Goal: Task Accomplishment & Management: Manage account settings

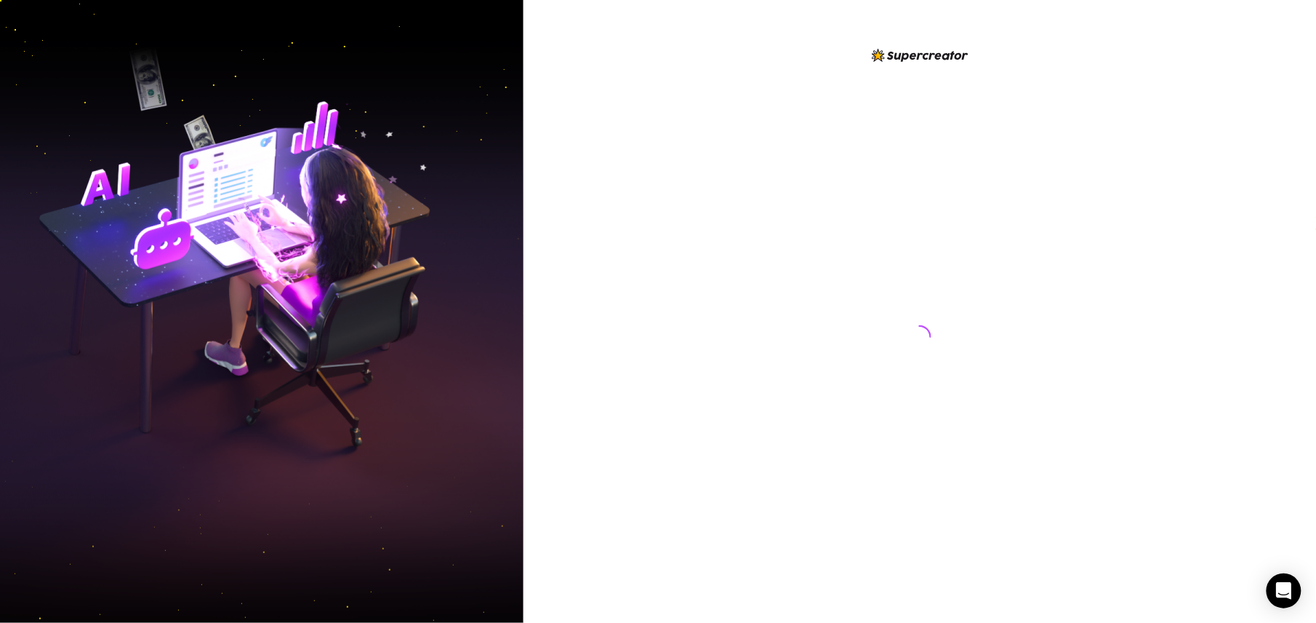
click at [595, 228] on div at bounding box center [920, 311] width 793 height 623
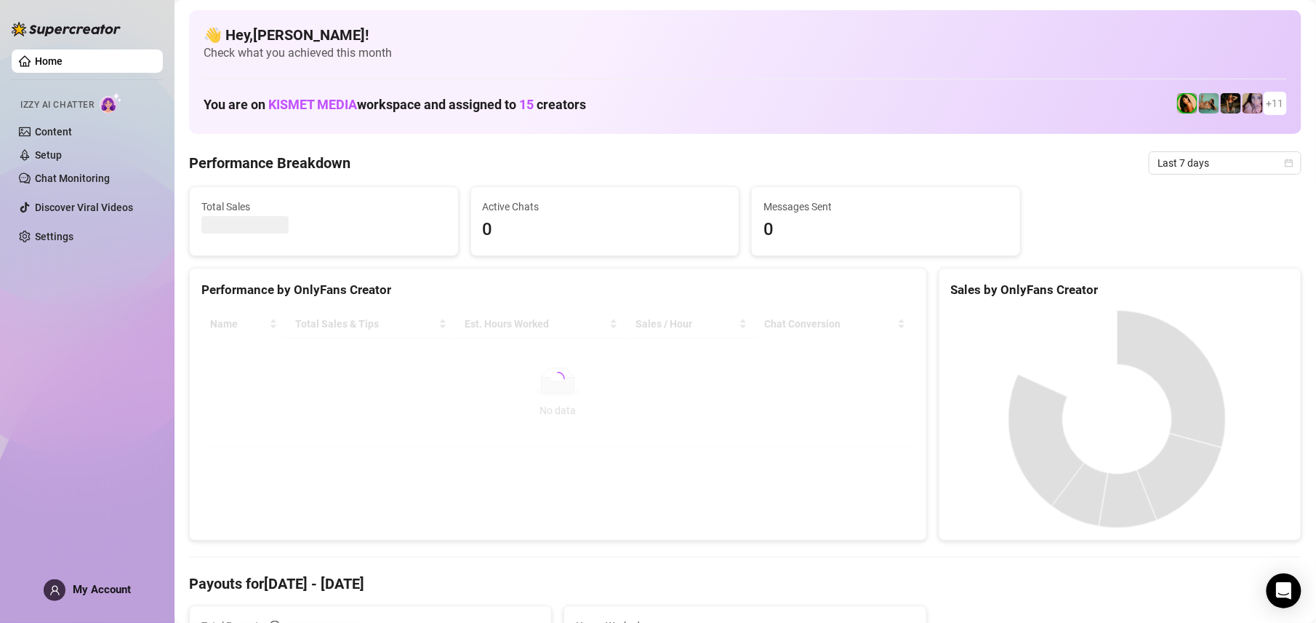
click at [300, 484] on div "Performance by OnlyFans Creator Name Total Sales & Tips Est. Hours Worked Sales…" at bounding box center [558, 404] width 738 height 273
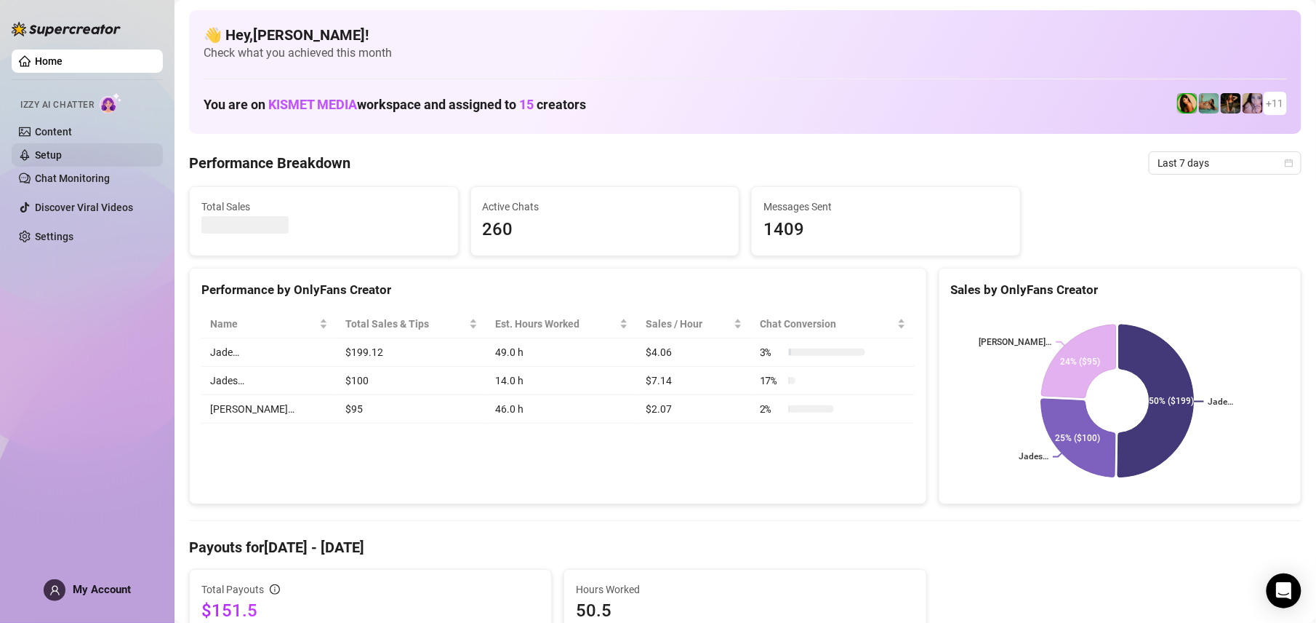
click at [62, 155] on link "Setup" at bounding box center [48, 155] width 27 height 12
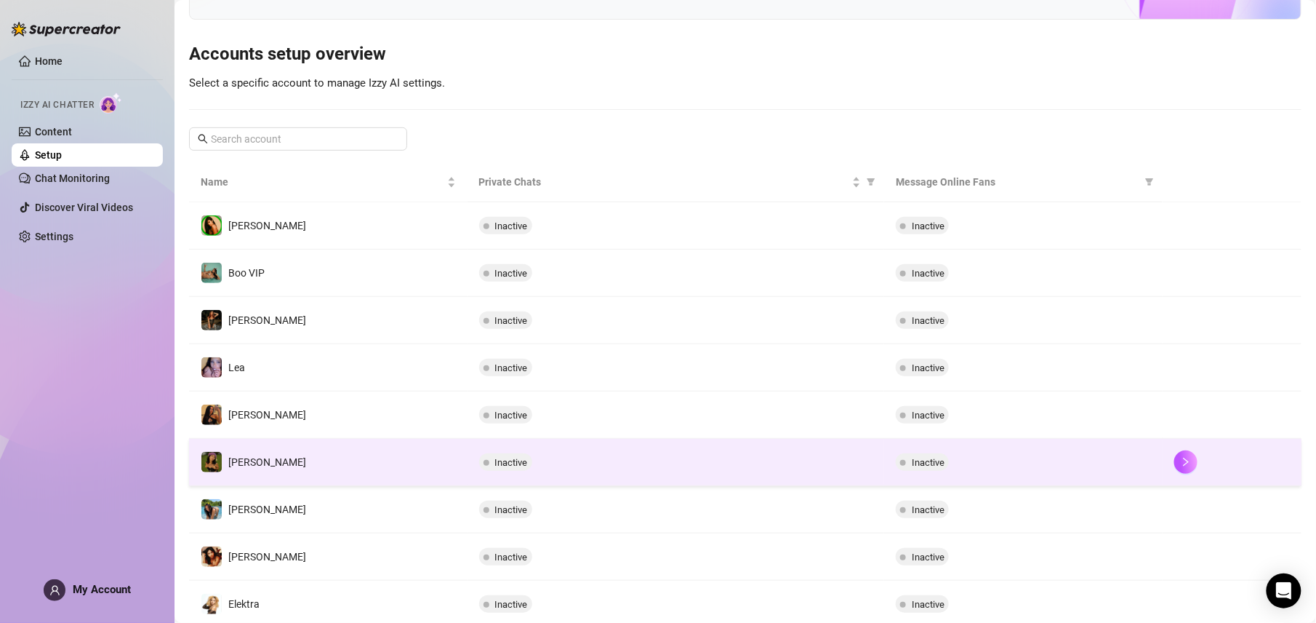
scroll to position [161, 0]
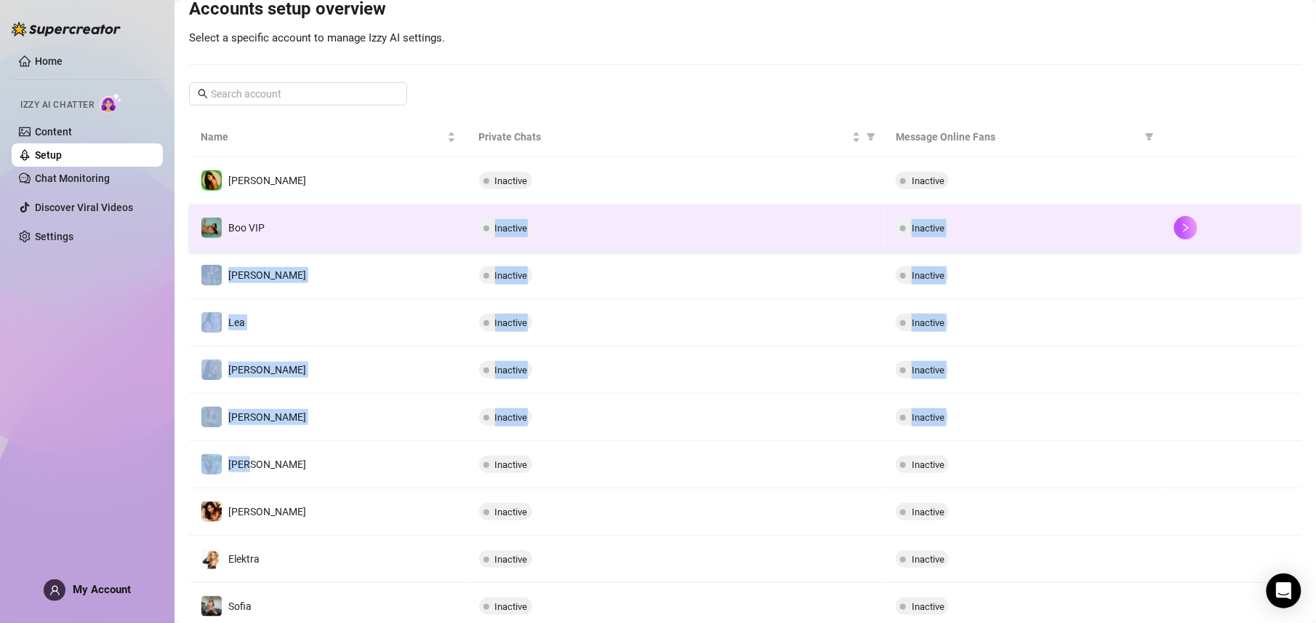
drag, startPoint x: 300, startPoint y: 472, endPoint x: 380, endPoint y: 233, distance: 251.4
click at [379, 233] on tbody "Jade Inactive Inactive Boo VIP Inactive Inactive [PERSON_NAME] Inactive Inactiv…" at bounding box center [745, 393] width 1113 height 473
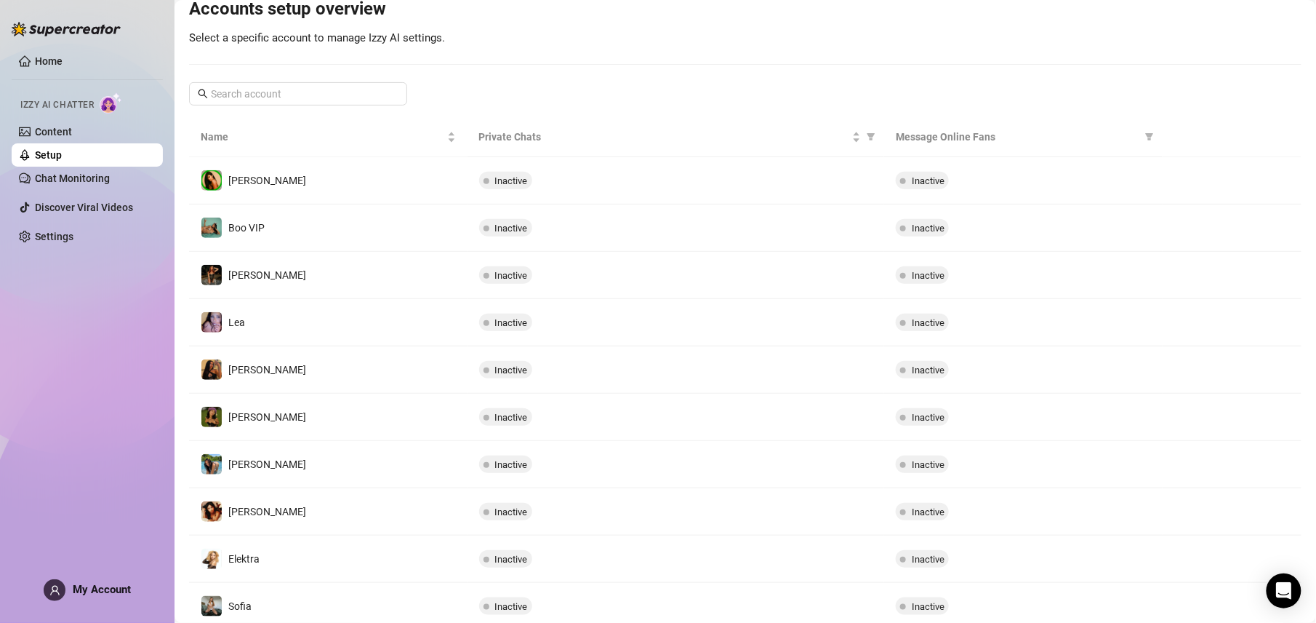
drag, startPoint x: 380, startPoint y: 233, endPoint x: 661, endPoint y: 44, distance: 339.1
click at [661, 44] on div "Your AI Chat Assistant [PERSON_NAME] engages online fans, builds connections, f…" at bounding box center [745, 260] width 1113 height 822
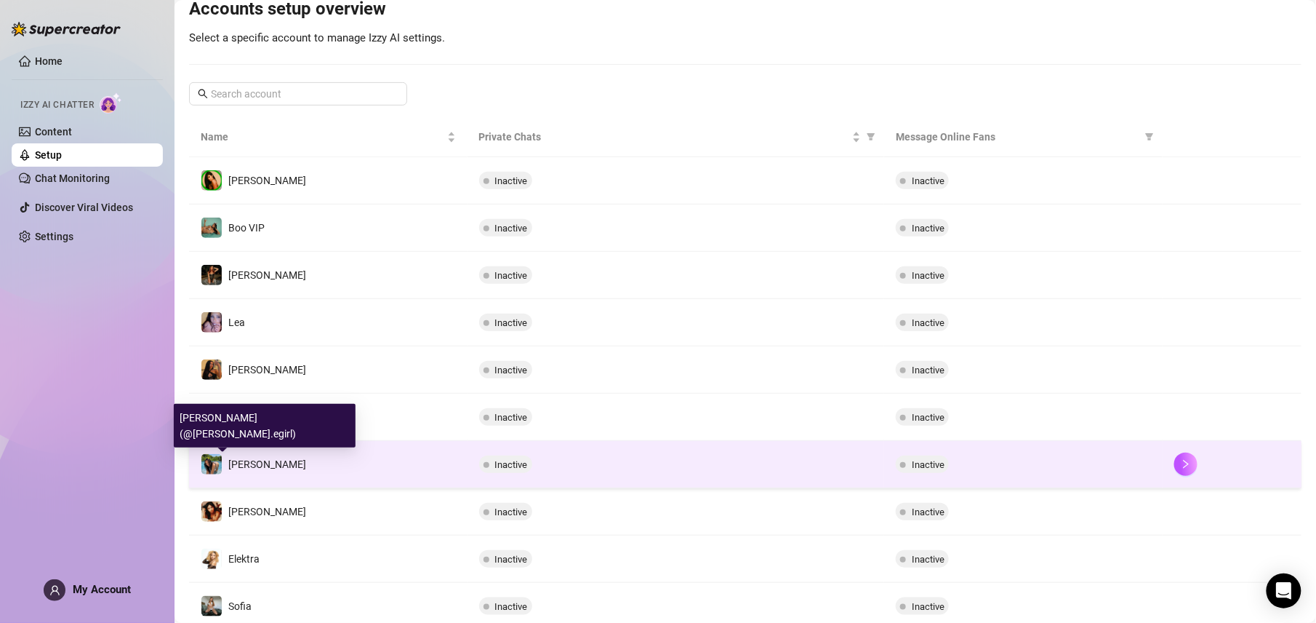
click at [209, 463] on img at bounding box center [211, 464] width 20 height 20
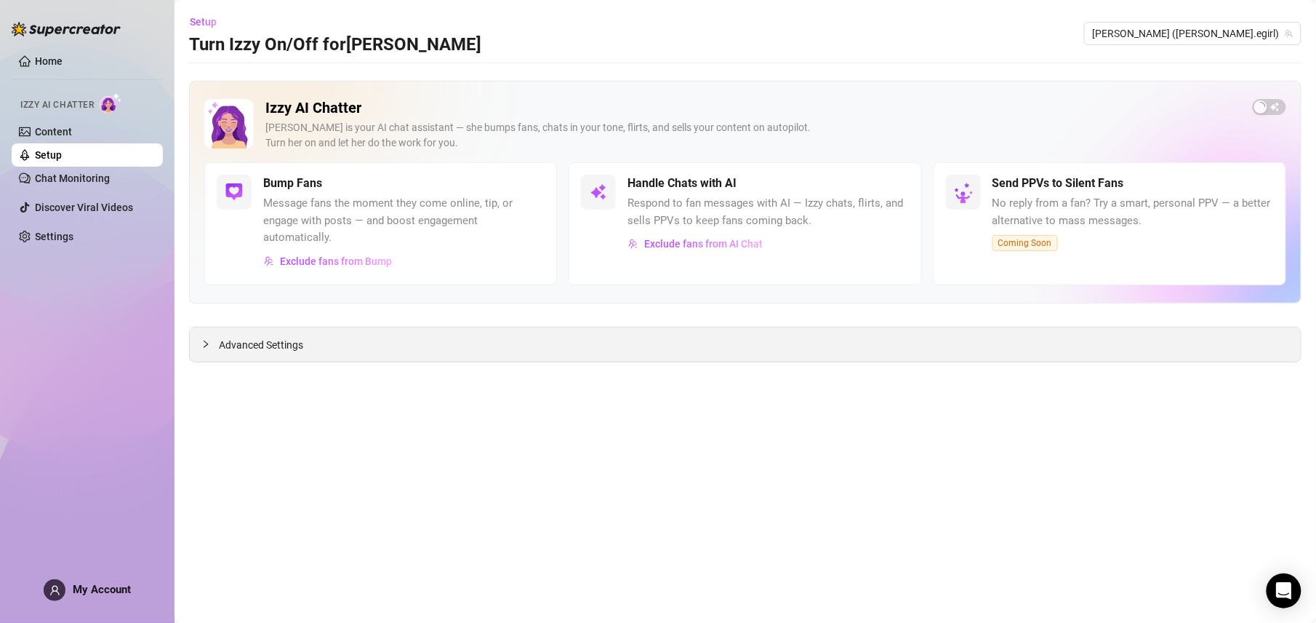
click at [268, 337] on div "Advanced Settings" at bounding box center [745, 344] width 1111 height 34
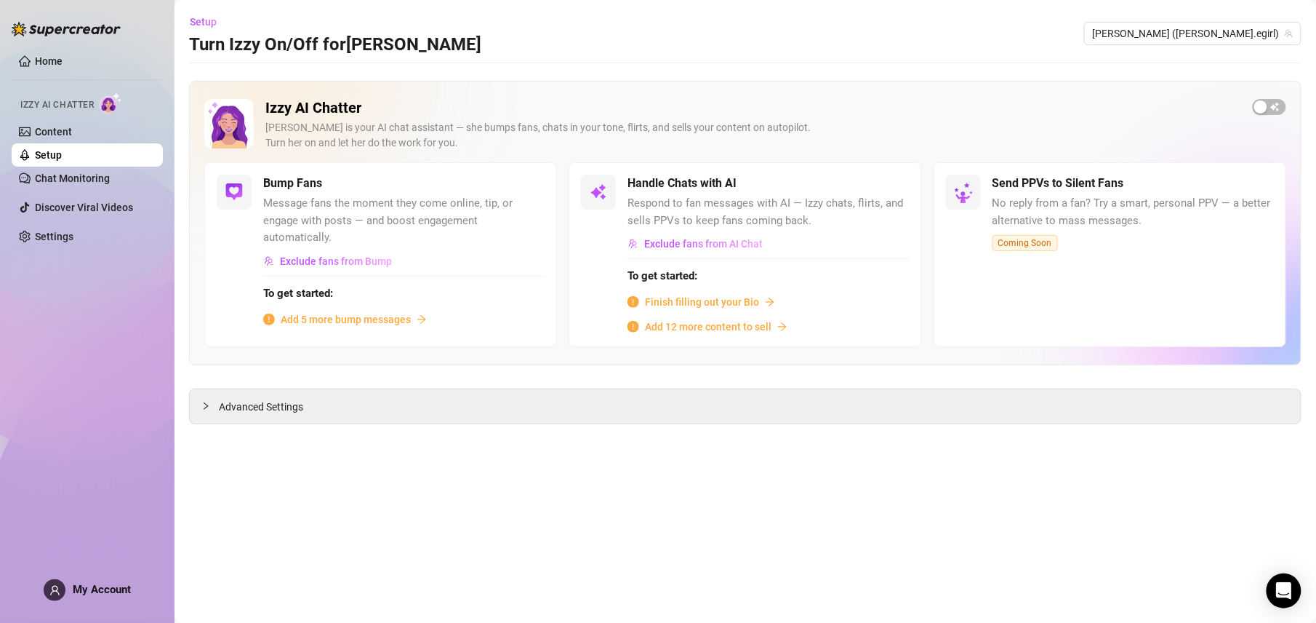
click at [777, 327] on icon "arrow-right" at bounding box center [782, 326] width 10 height 10
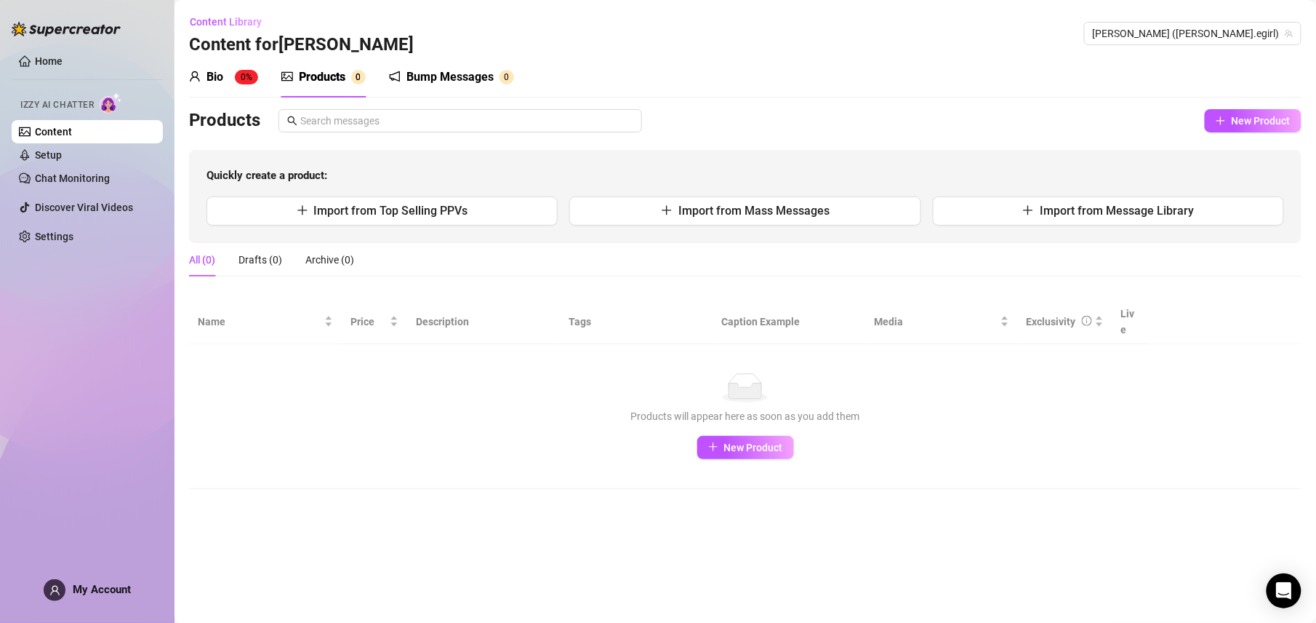
click at [97, 585] on span "My Account" at bounding box center [102, 589] width 58 height 13
drag, startPoint x: 786, startPoint y: 45, endPoint x: 92, endPoint y: 100, distance: 696.8
click at [785, 45] on div "Content Library Content for [PERSON_NAME] [PERSON_NAME] ([PERSON_NAME].egirl)" at bounding box center [745, 33] width 1113 height 47
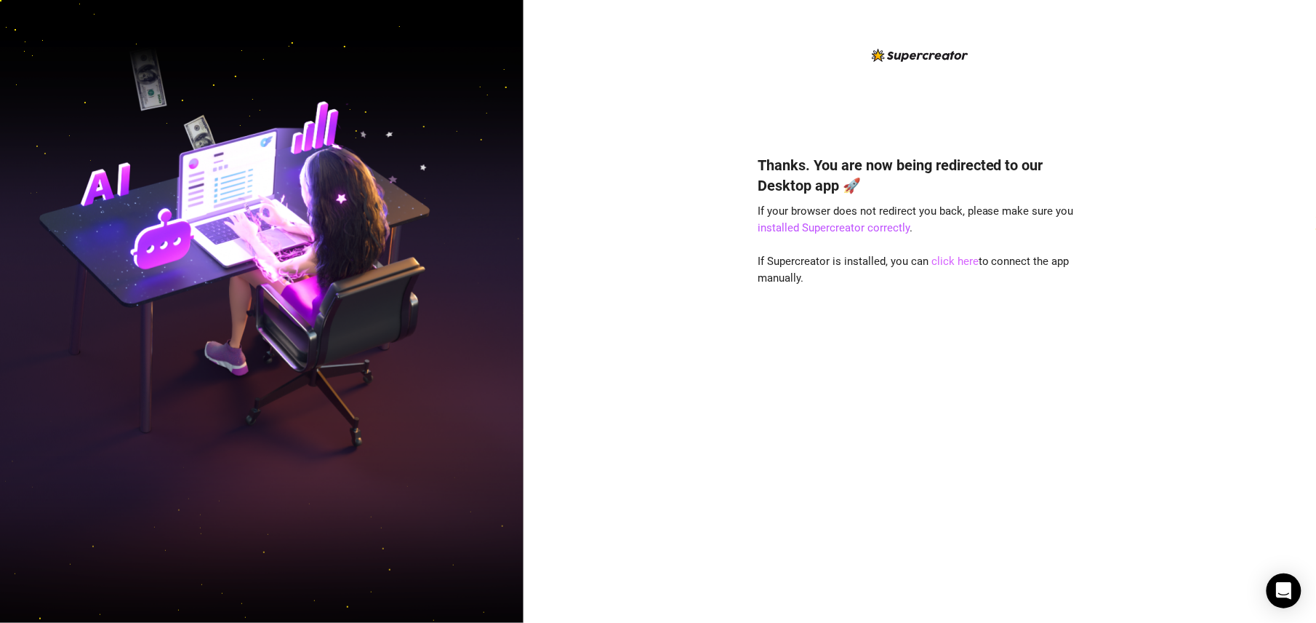
click at [944, 259] on link "click here" at bounding box center [955, 261] width 47 height 13
